Goal: Information Seeking & Learning: Learn about a topic

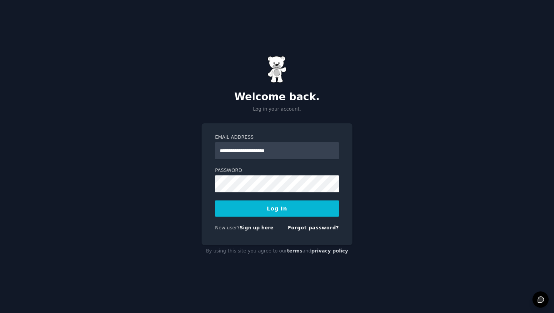
type input "**********"
click at [215, 200] on button "Log In" at bounding box center [277, 208] width 124 height 16
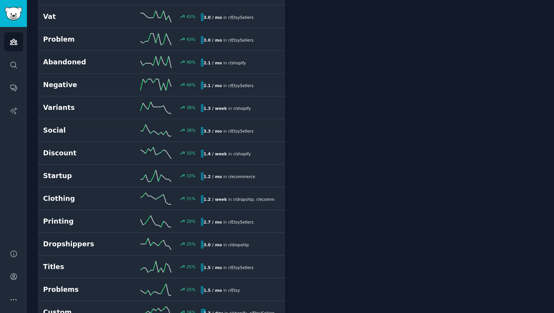
scroll to position [1136, 0]
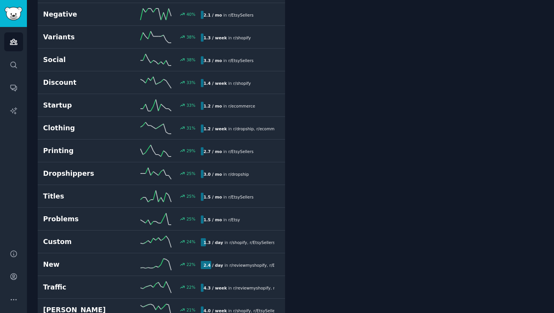
click at [276, 122] on div "Clothing 31 % 1.2 / week in r/ dropship , r/ ecommerce" at bounding box center [161, 128] width 237 height 12
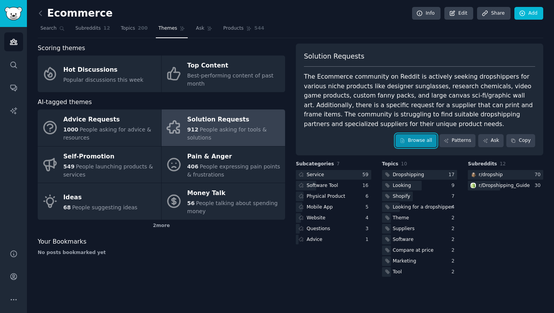
click at [405, 143] on icon at bounding box center [402, 140] width 5 height 5
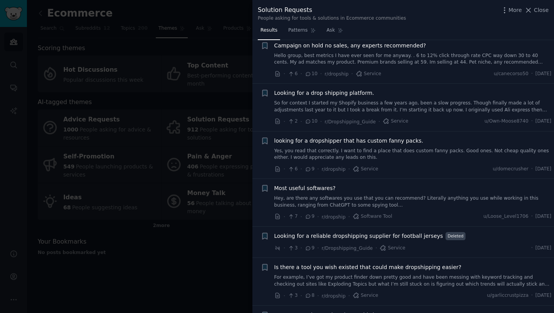
scroll to position [1002, 0]
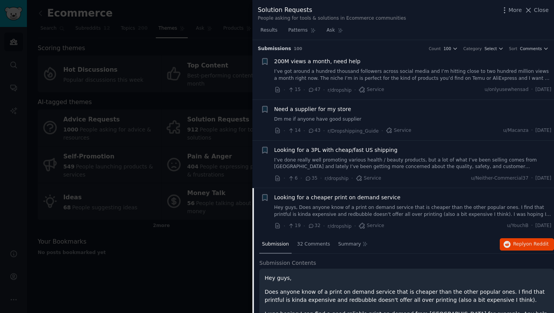
click at [200, 49] on div at bounding box center [277, 156] width 554 height 313
